Goal: Transaction & Acquisition: Purchase product/service

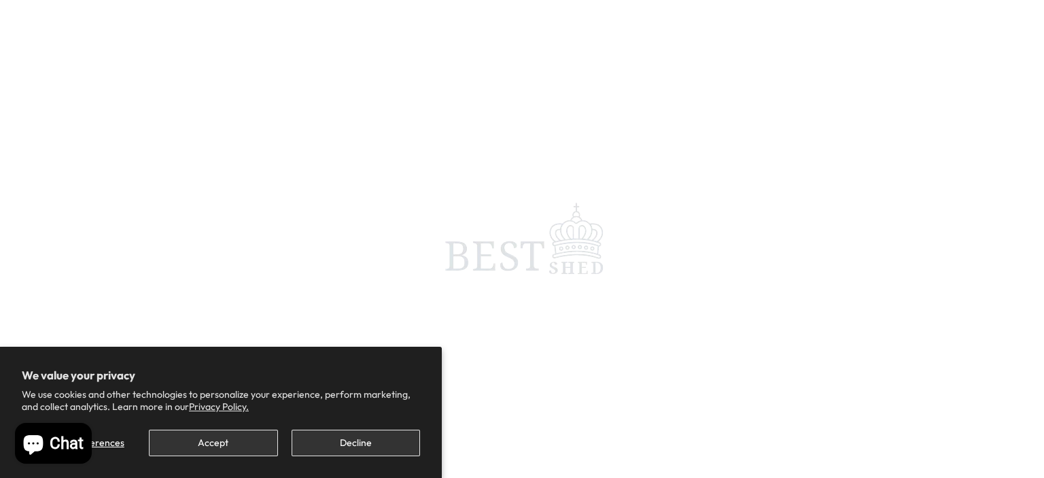
scroll to position [68, 0]
click at [27, 7] on span at bounding box center [522, 239] width 1044 height 478
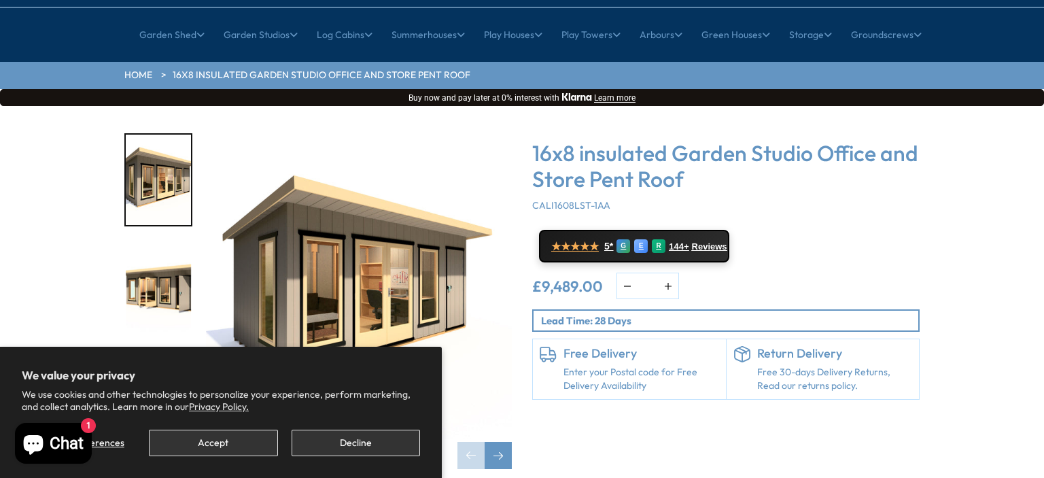
scroll to position [0, 0]
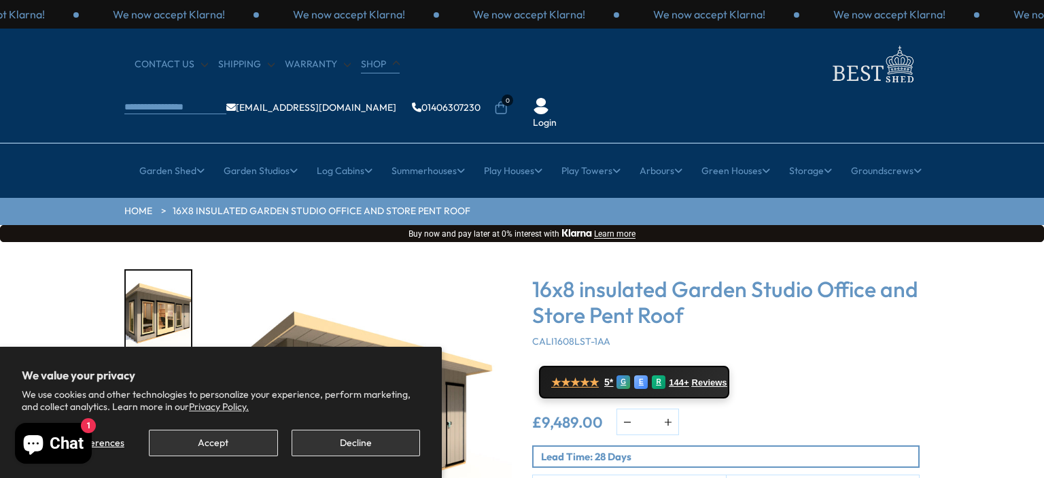
click at [383, 58] on link "Shop" at bounding box center [380, 65] width 39 height 14
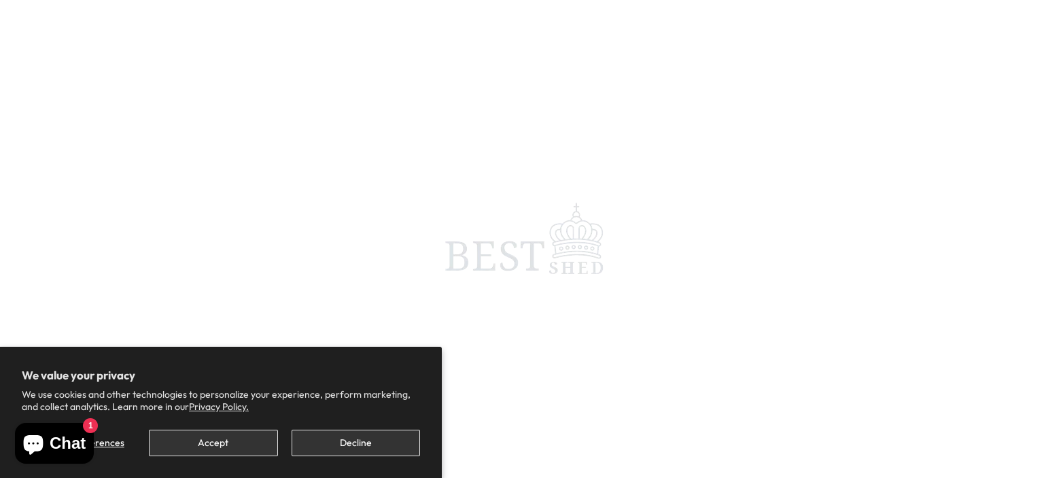
click at [196, 383] on div "We value your privacy We use cookies and other technologies to personalize your…" at bounding box center [221, 390] width 398 height 44
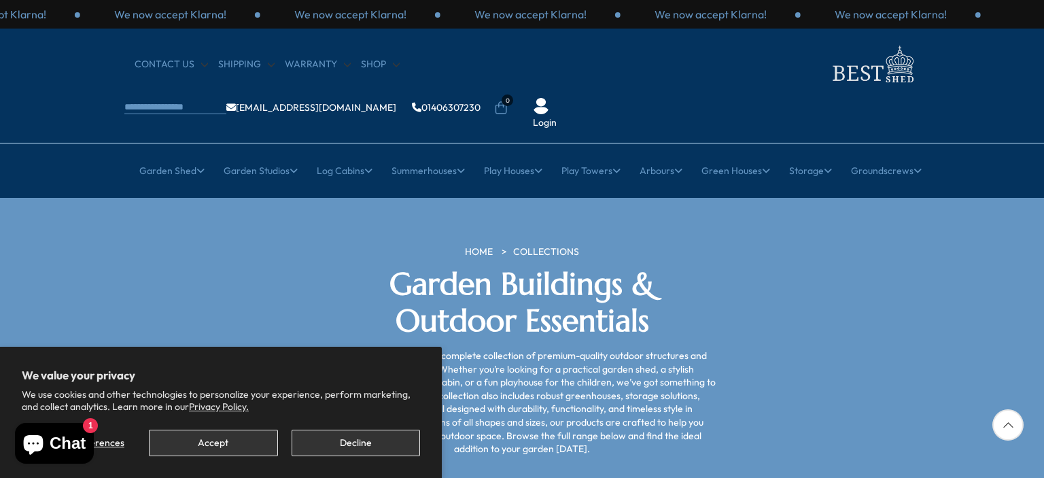
click at [164, 198] on section "HOME COLLECTIONS Garden Buildings & Outdoor Essentials Welcome to Best Shed’s c…" at bounding box center [522, 350] width 1044 height 305
click at [216, 323] on div "HOME COLLECTIONS Garden Buildings & Outdoor Essentials Welcome to Best Shed’s c…" at bounding box center [522, 350] width 816 height 210
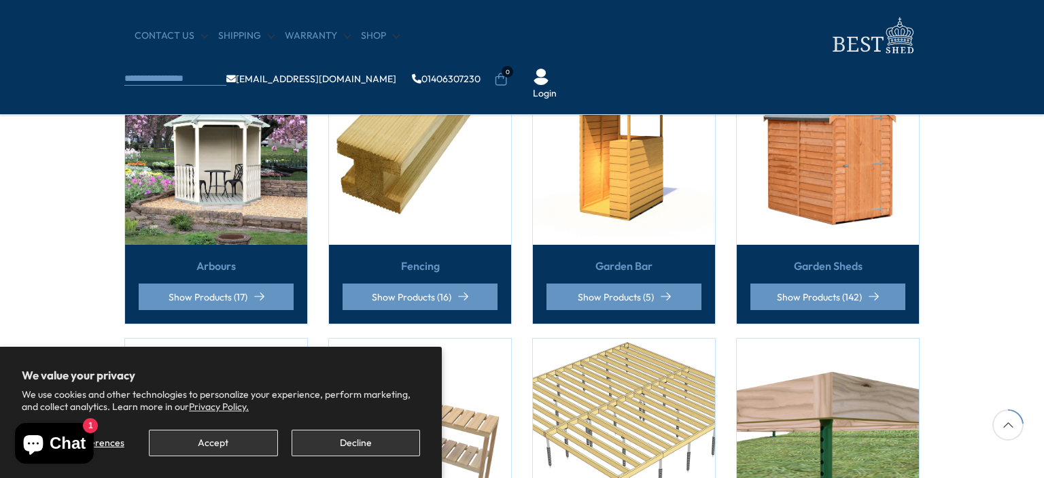
scroll to position [442, 0]
